Goal: Information Seeking & Learning: Learn about a topic

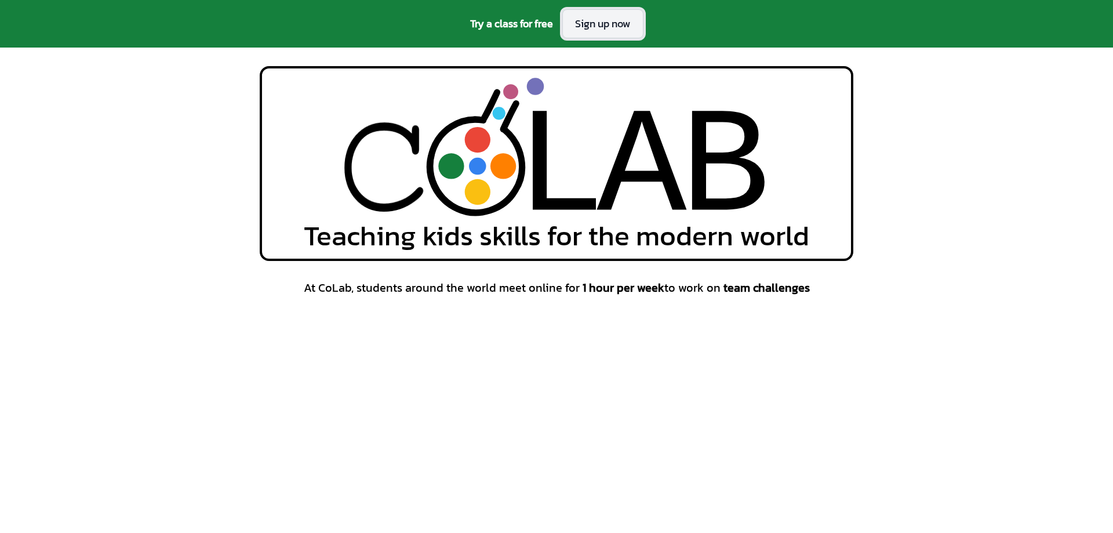
drag, startPoint x: 642, startPoint y: 20, endPoint x: 636, endPoint y: 23, distance: 6.5
click at [641, 20] on link "Sign up now" at bounding box center [602, 23] width 81 height 29
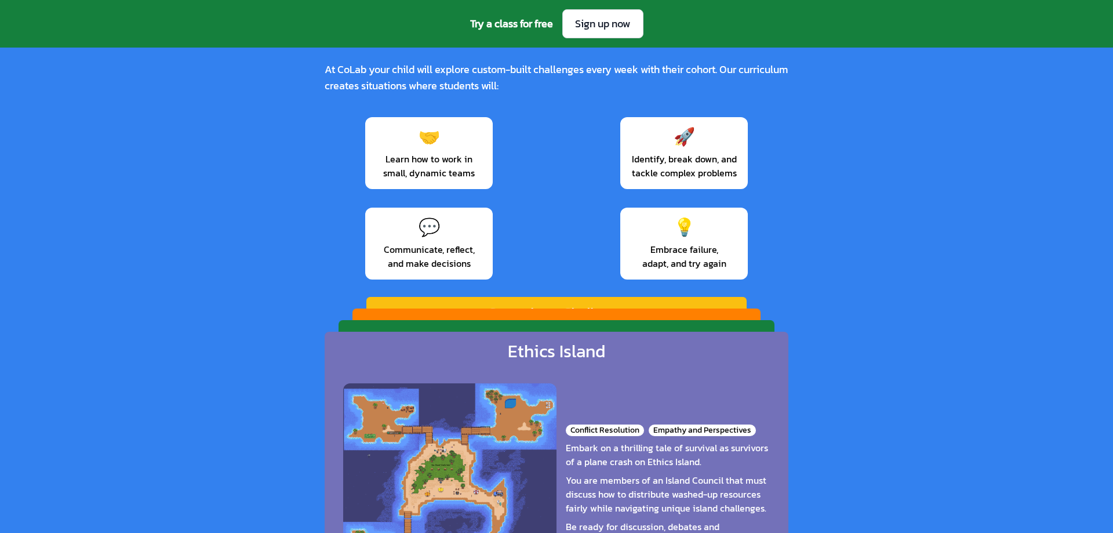
scroll to position [1892, 0]
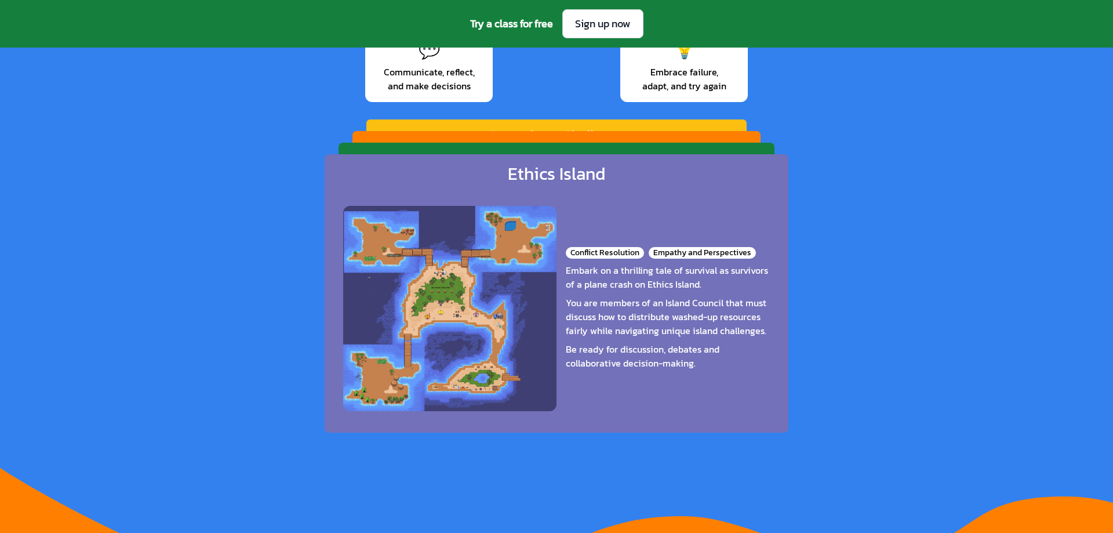
click at [640, 151] on div "Galactic Gear Masters Teamwork Dynamics Risk Assessment Embark on an intergalac…" at bounding box center [556, 273] width 436 height 261
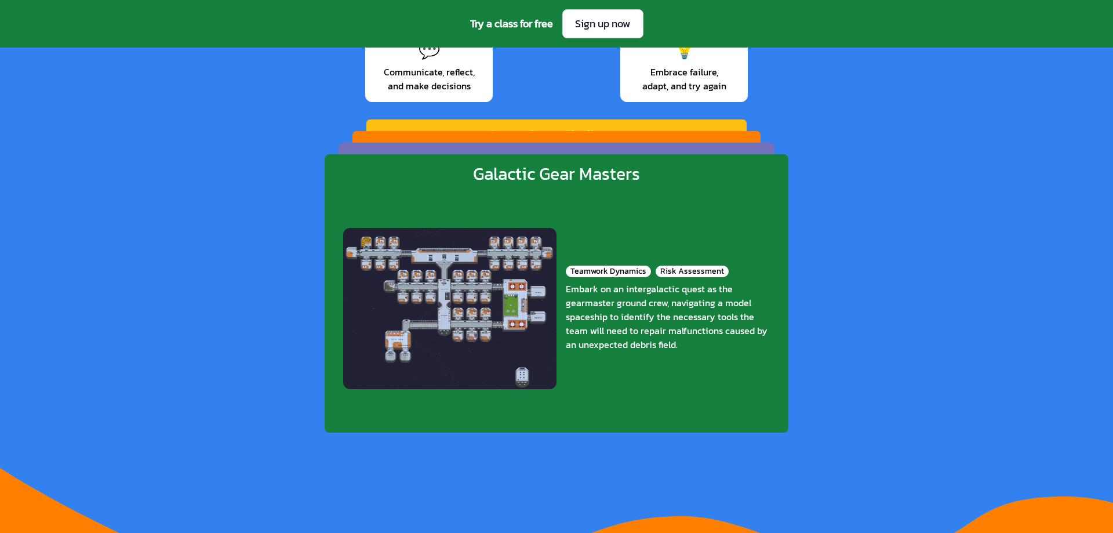
click at [640, 136] on div "[PERSON_NAME] Racers Clarity and Timing Role Assignment and Adaptability Step f…" at bounding box center [556, 253] width 408 height 245
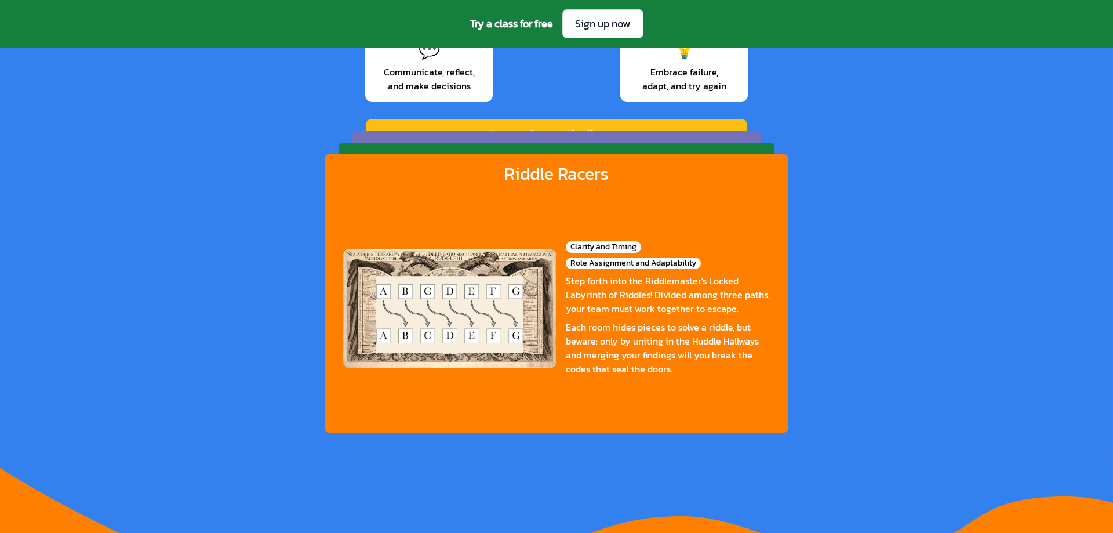
click at [635, 126] on div "Countdown Challenge Reflection and Iteration Time Management Can you work toget…" at bounding box center [556, 233] width 380 height 228
